Goal: Find specific page/section: Find specific page/section

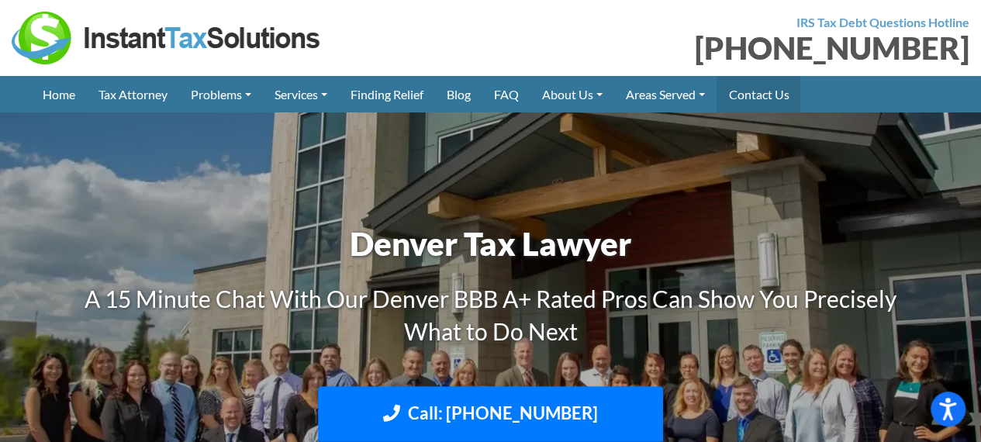
drag, startPoint x: 0, startPoint y: 0, endPoint x: 793, endPoint y: 88, distance: 797.4
click at [793, 88] on link "Contact Us" at bounding box center [759, 94] width 84 height 36
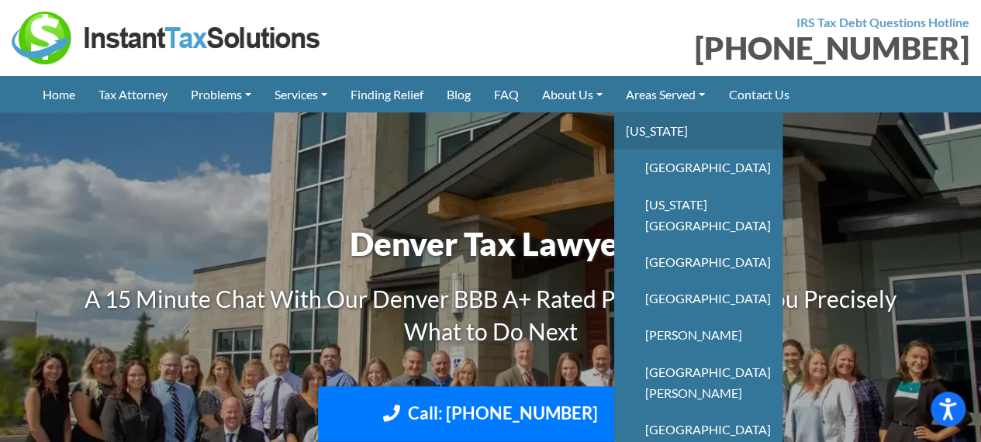
click at [696, 128] on link "[US_STATE]" at bounding box center [698, 130] width 168 height 36
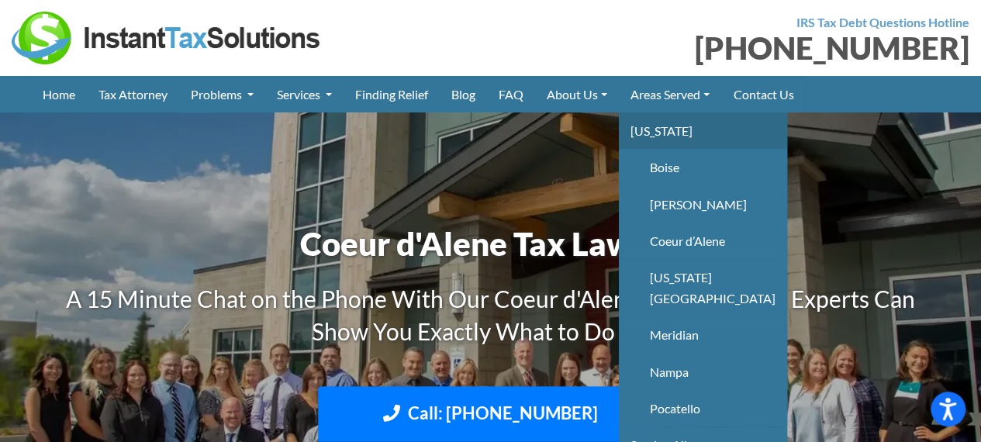
click at [665, 123] on link "[US_STATE]" at bounding box center [703, 130] width 168 height 36
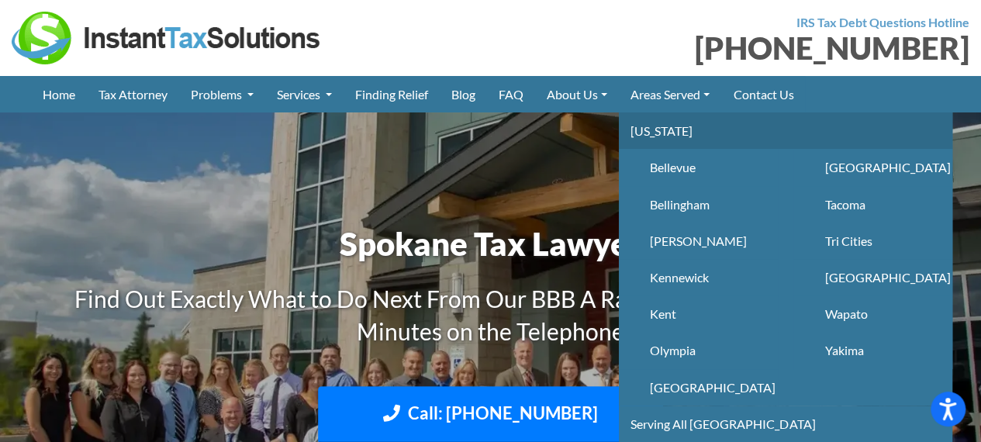
click at [674, 123] on link "[US_STATE]" at bounding box center [785, 130] width 333 height 36
